Goal: Task Accomplishment & Management: Complete application form

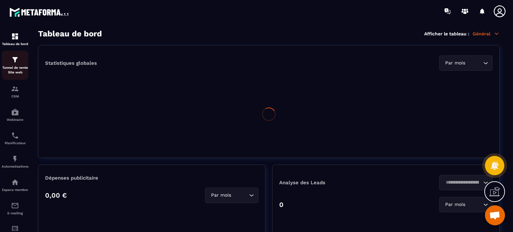
click at [22, 62] on div "Tunnel de vente Site web" at bounding box center [15, 65] width 27 height 19
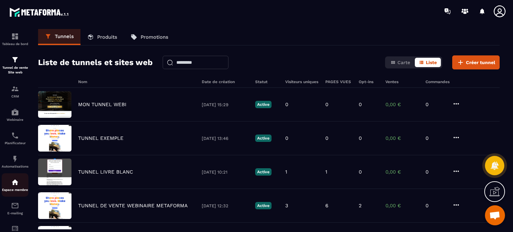
click at [15, 192] on p "Espace membre" at bounding box center [15, 190] width 27 height 4
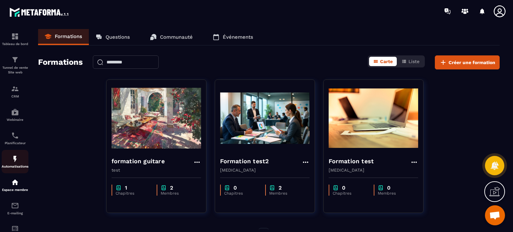
click at [15, 170] on link "Automatisations" at bounding box center [15, 161] width 27 height 23
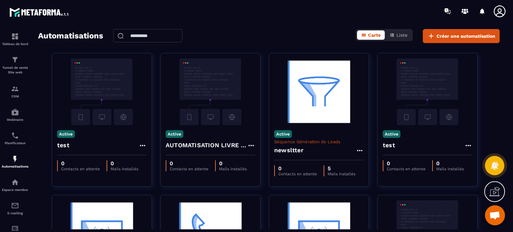
click at [13, 192] on p "Espace membre" at bounding box center [15, 190] width 27 height 4
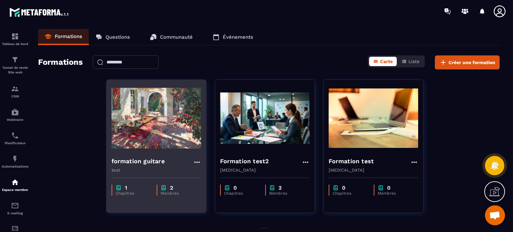
click at [150, 155] on div "formation guitare test" at bounding box center [155, 162] width 99 height 21
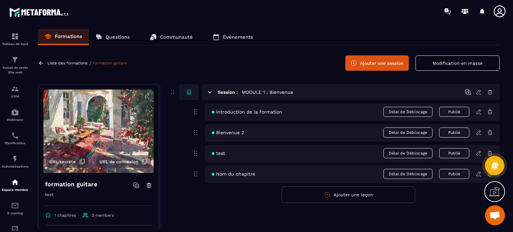
click at [169, 36] on p "Communauté" at bounding box center [176, 37] width 33 height 6
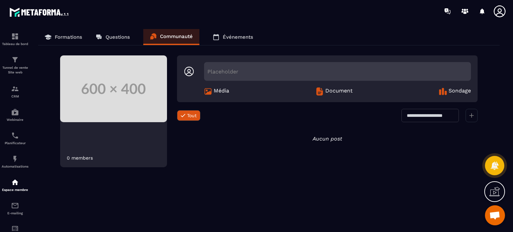
click at [239, 37] on p "Événements" at bounding box center [238, 37] width 30 height 6
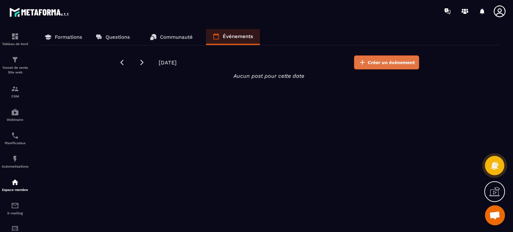
click at [374, 64] on span "Créer un évènement" at bounding box center [390, 62] width 47 height 7
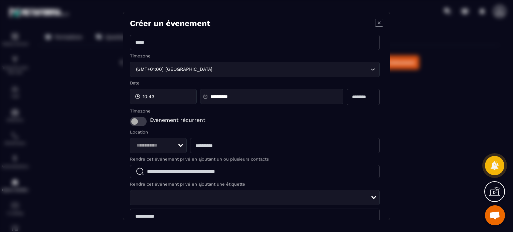
click at [221, 44] on input "Modal window" at bounding box center [255, 42] width 250 height 15
type input "****"
click at [169, 148] on input "Search for option" at bounding box center [155, 145] width 43 height 7
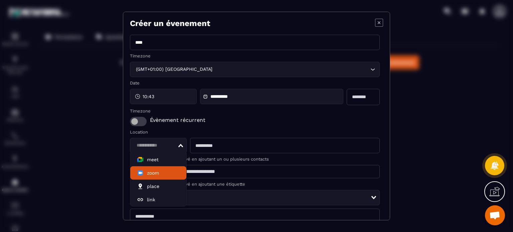
click at [162, 172] on span "zoom" at bounding box center [158, 173] width 43 height 7
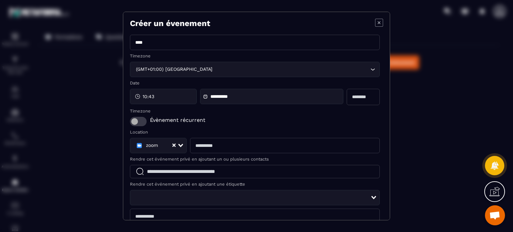
click at [209, 150] on input "Modal window" at bounding box center [285, 145] width 190 height 15
type input "**********"
click at [216, 126] on div "Évènement récurrent" at bounding box center [255, 121] width 250 height 9
click at [138, 120] on span "Modal window" at bounding box center [138, 121] width 17 height 9
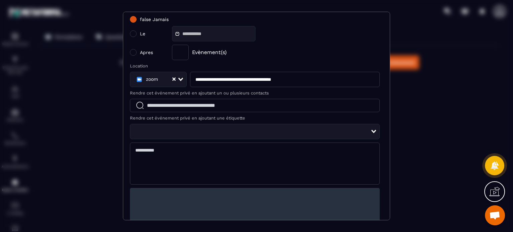
scroll to position [164, 0]
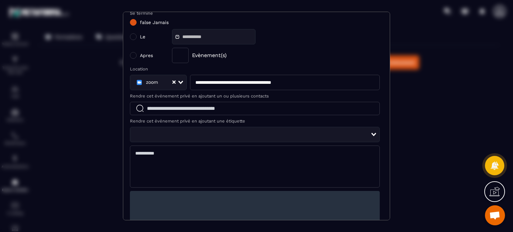
click at [244, 149] on textarea "Modal window" at bounding box center [255, 167] width 250 height 42
click at [237, 164] on textarea "Modal window" at bounding box center [255, 167] width 250 height 42
type textarea "*****"
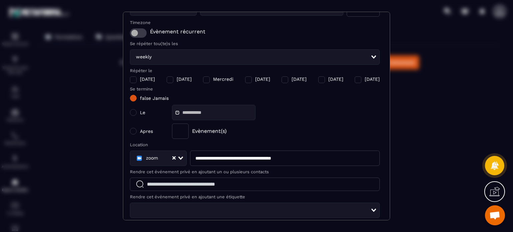
scroll to position [89, 0]
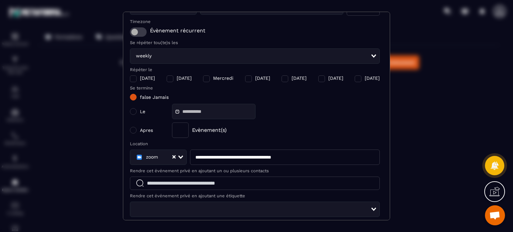
click at [354, 80] on div "Modal window" at bounding box center [357, 78] width 7 height 7
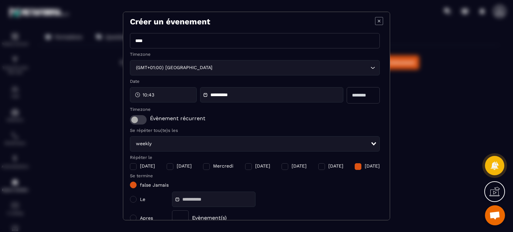
scroll to position [0, 0]
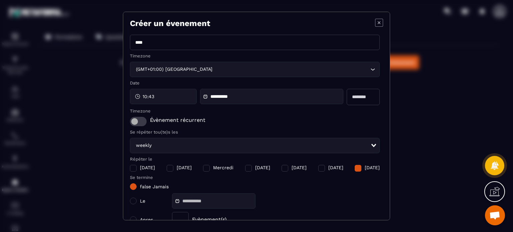
click at [357, 94] on input "Modal window" at bounding box center [362, 97] width 33 height 16
type input "*"
click at [282, 123] on div "Évènement récurrent" at bounding box center [255, 121] width 250 height 9
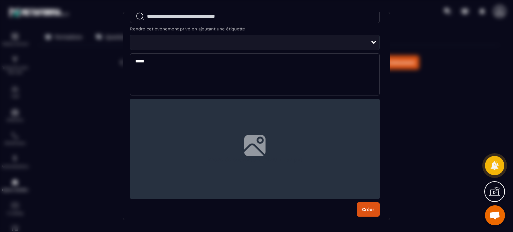
scroll to position [259, 0]
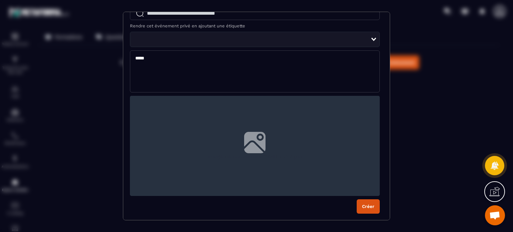
click at [364, 206] on button "Créer" at bounding box center [367, 206] width 23 height 14
